Goal: Complete application form: Complete application form

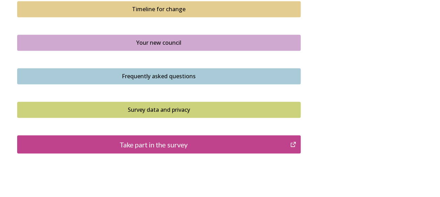
scroll to position [525, 0]
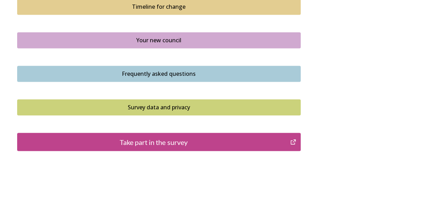
click at [177, 142] on div "Take part in the survey" at bounding box center [154, 142] width 266 height 11
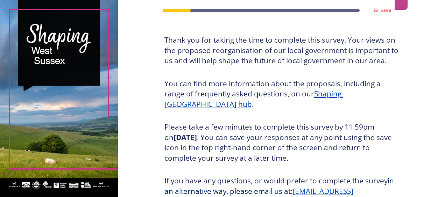
scroll to position [139, 0]
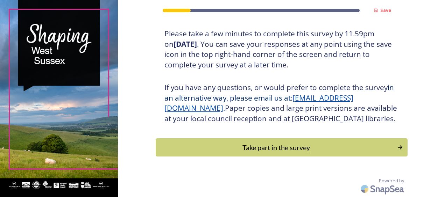
click at [250, 152] on div "Take part in the survey" at bounding box center [277, 147] width 234 height 11
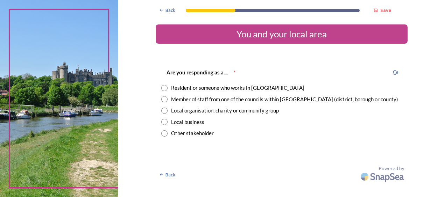
click at [161, 88] on input "radio" at bounding box center [164, 88] width 6 height 6
radio input "true"
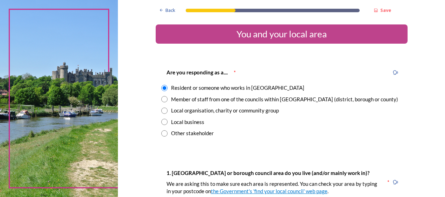
click at [162, 99] on input "radio" at bounding box center [164, 99] width 6 height 6
radio input "true"
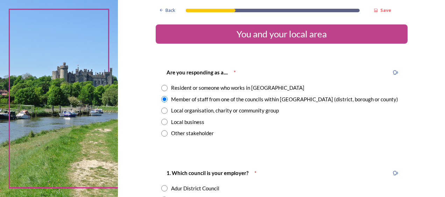
click at [162, 86] on input "radio" at bounding box center [164, 88] width 6 height 6
radio input "true"
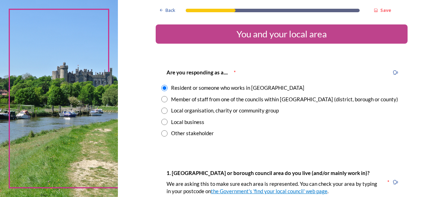
click at [161, 99] on input "radio" at bounding box center [164, 99] width 6 height 6
radio input "true"
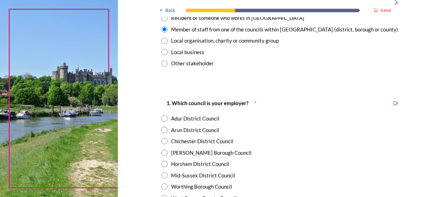
scroll to position [105, 0]
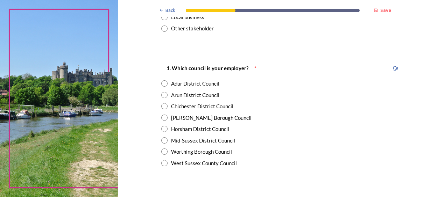
click at [161, 106] on input "radio" at bounding box center [164, 106] width 6 height 6
radio input "true"
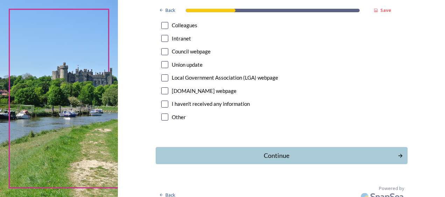
scroll to position [189, 0]
